Goal: Book appointment/travel/reservation

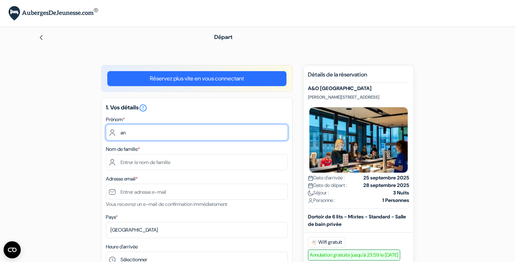
type input "a"
type input "[PERSON_NAME]"
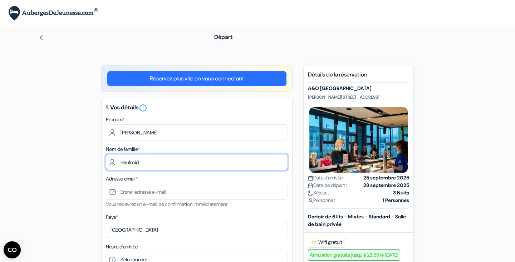
type input "Haufroid"
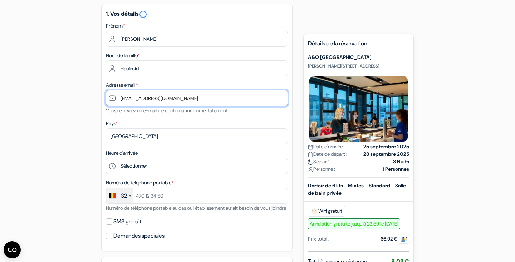
scroll to position [95, 0]
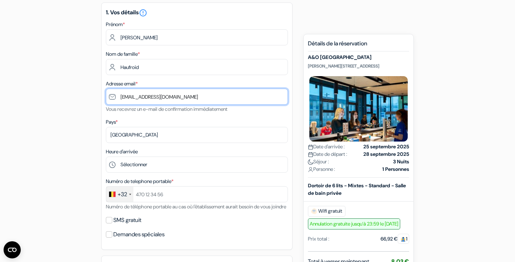
type input "[EMAIL_ADDRESS][DOMAIN_NAME]"
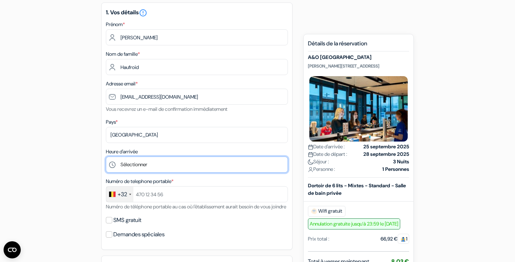
click at [160, 166] on select "Sélectionner 1:00 2:00 3:00 4:00 5:00 6:00 7:00 8:00 9:00 10:00 11:00 12:00 13:…" at bounding box center [197, 165] width 182 height 16
click at [162, 161] on select "Sélectionner 1:00 2:00 3:00 4:00 5:00 6:00 7:00 8:00 9:00 10:00 11:00 12:00 13:…" at bounding box center [197, 165] width 182 height 16
select select "21"
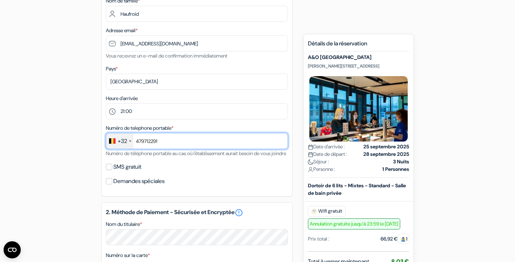
scroll to position [152, 0]
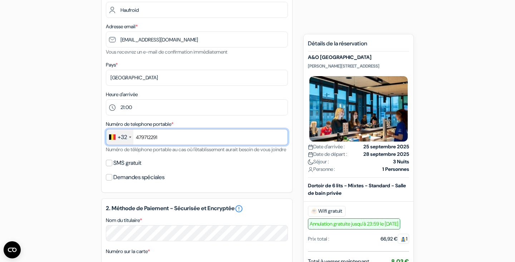
type input "479712291"
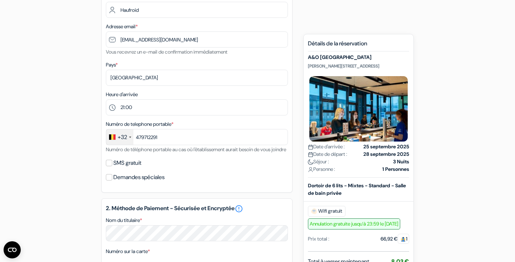
click at [109, 166] on input "SMS gratuit" at bounding box center [109, 163] width 6 height 6
checkbox input "true"
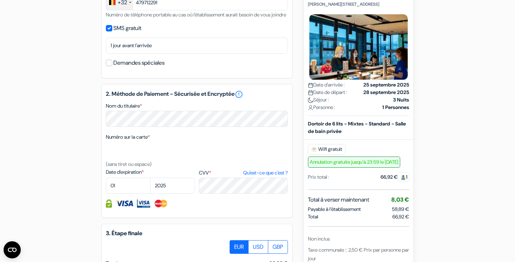
scroll to position [294, 0]
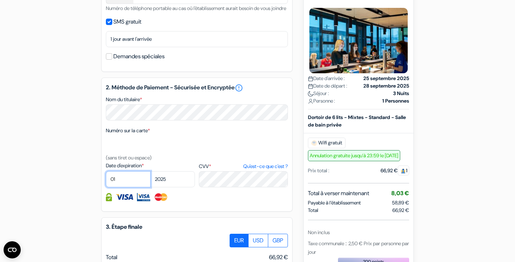
select select "08"
click at [173, 187] on select "2025 2026 2027 2028 2029 2030 2031 2032 2033 2034 2035 2036 2037 2038 2039 2040…" at bounding box center [172, 179] width 45 height 16
select select "2030"
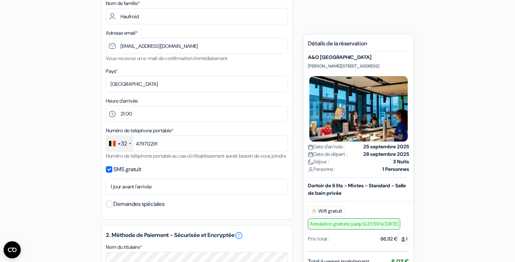
scroll to position [146, 0]
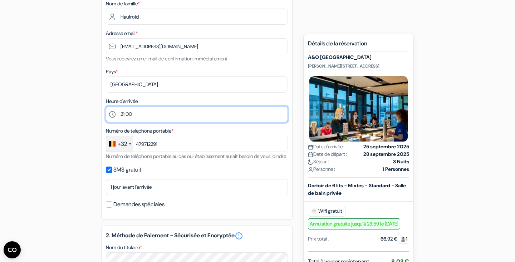
click at [139, 115] on select "Sélectionner 1:00 2:00 3:00 4:00 5:00 6:00 7:00 8:00 9:00 10:00 11:00 12:00 13:…" at bounding box center [197, 114] width 182 height 16
select select "22"
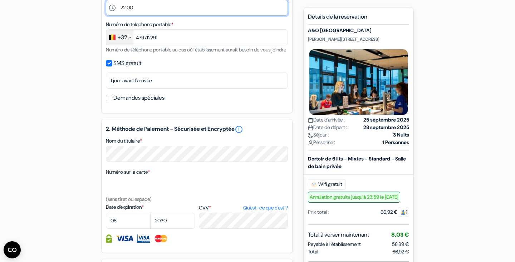
scroll to position [252, 0]
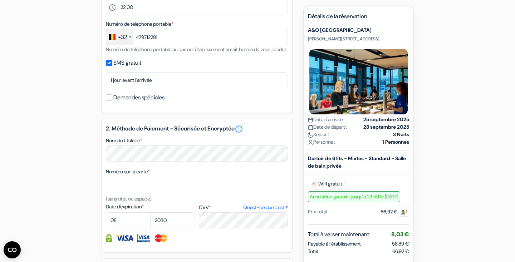
click at [109, 66] on input "SMS gratuit" at bounding box center [109, 63] width 6 height 6
checkbox input "false"
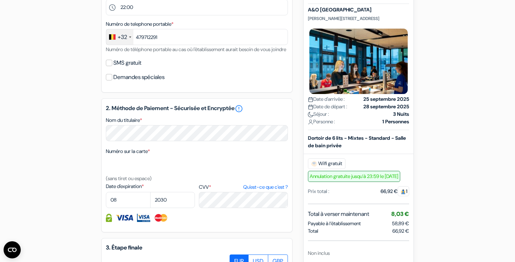
click at [109, 80] on input "Demandes spéciales" at bounding box center [109, 77] width 6 height 6
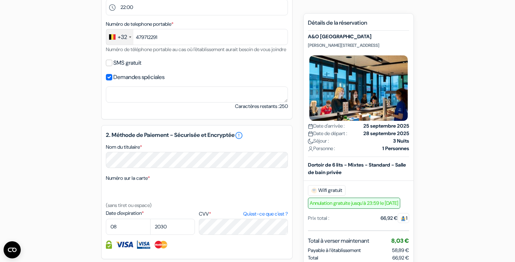
click at [109, 80] on input "Demandes spéciales" at bounding box center [109, 77] width 6 height 6
checkbox input "false"
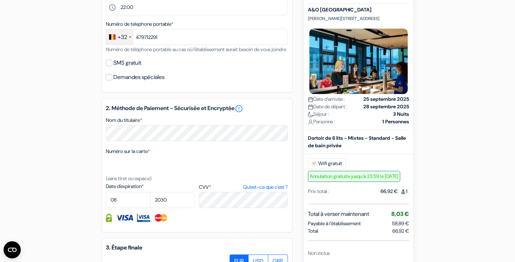
click at [110, 66] on input "SMS gratuit" at bounding box center [109, 63] width 6 height 6
checkbox input "true"
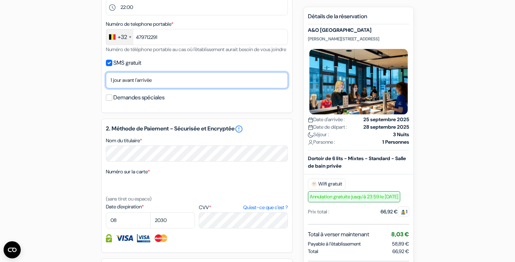
click at [160, 88] on select "Non merci Maintenant Le jour de votre arrivée 1 jour avant l'arrivée 2 jours av…" at bounding box center [197, 80] width 182 height 16
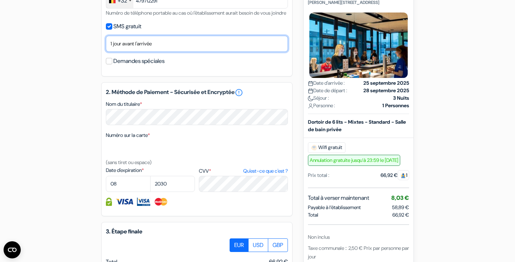
scroll to position [289, 0]
select select "2"
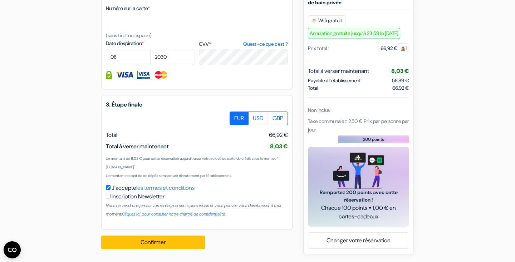
scroll to position [425, 0]
click at [145, 243] on button "Confirmer Loading..." at bounding box center [153, 243] width 104 height 14
